Goal: Find specific page/section: Find specific page/section

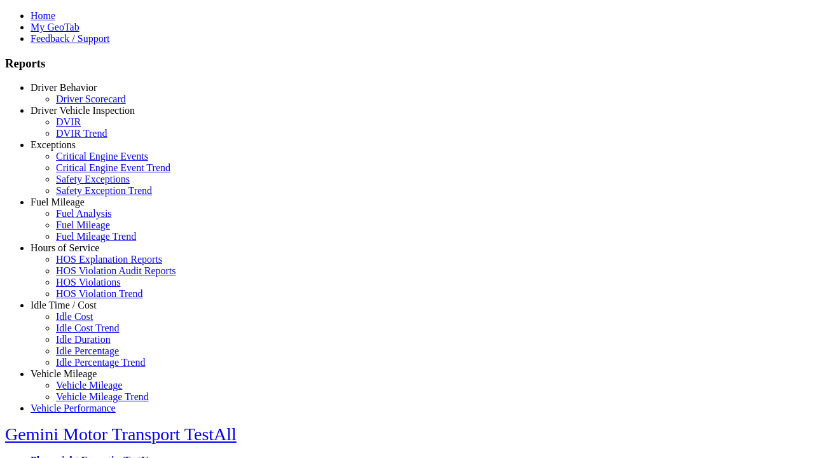
click at [73, 93] on link "Driver Behavior" at bounding box center [64, 87] width 66 height 11
click at [83, 104] on link "Driver Scorecard" at bounding box center [91, 99] width 70 height 11
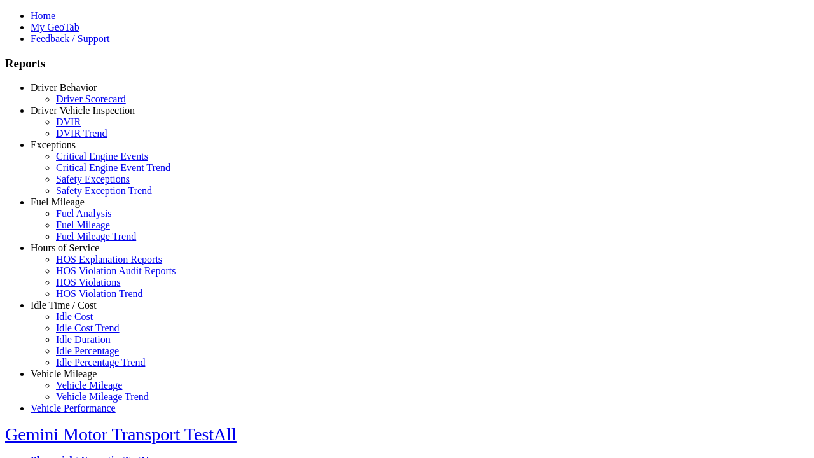
scroll to position [568, 0]
